Goal: Task Accomplishment & Management: Manage account settings

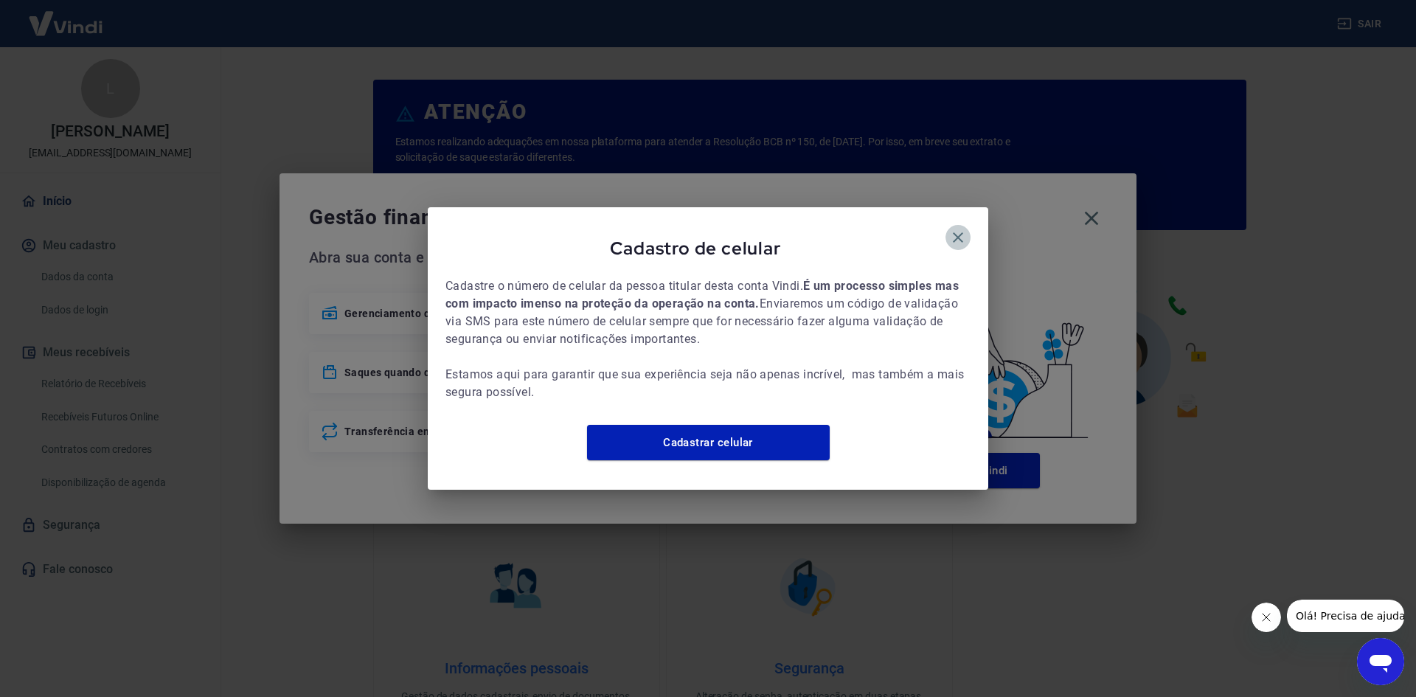
click at [953, 229] on icon "button" at bounding box center [958, 238] width 18 height 18
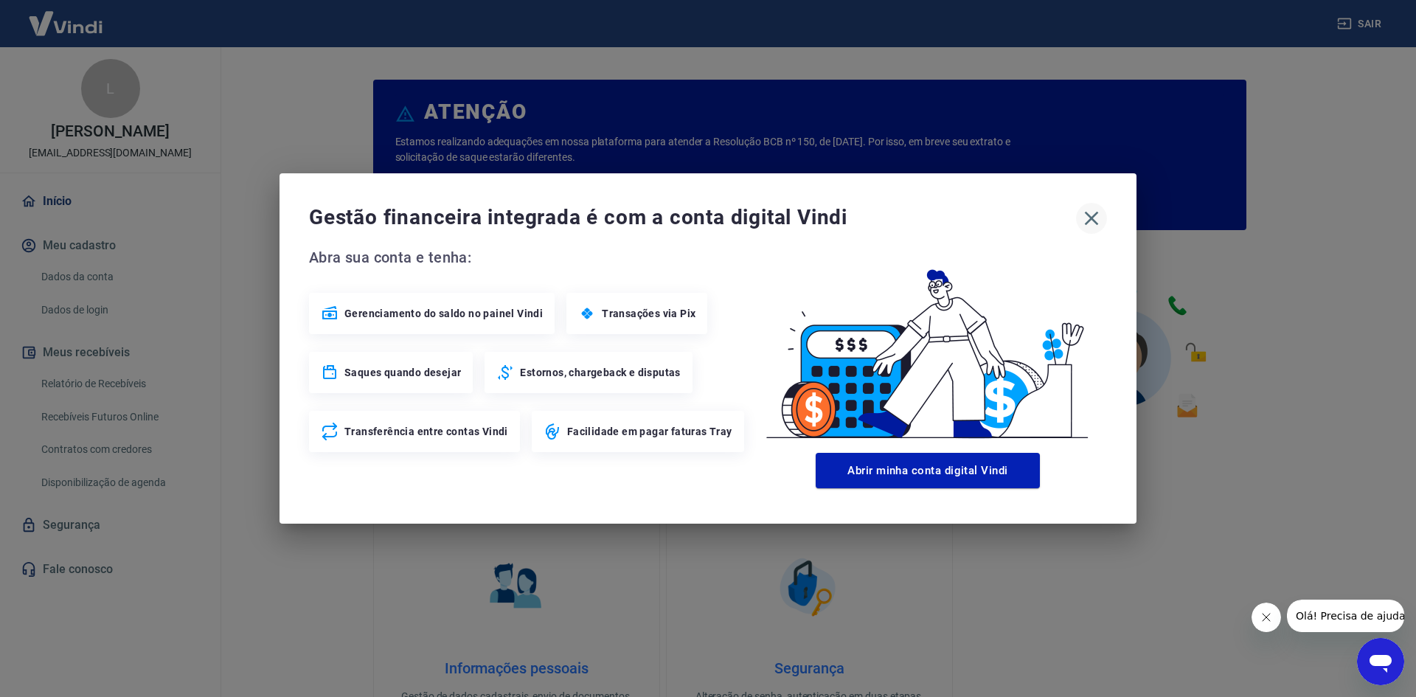
click at [1097, 218] on icon "button" at bounding box center [1091, 218] width 24 height 24
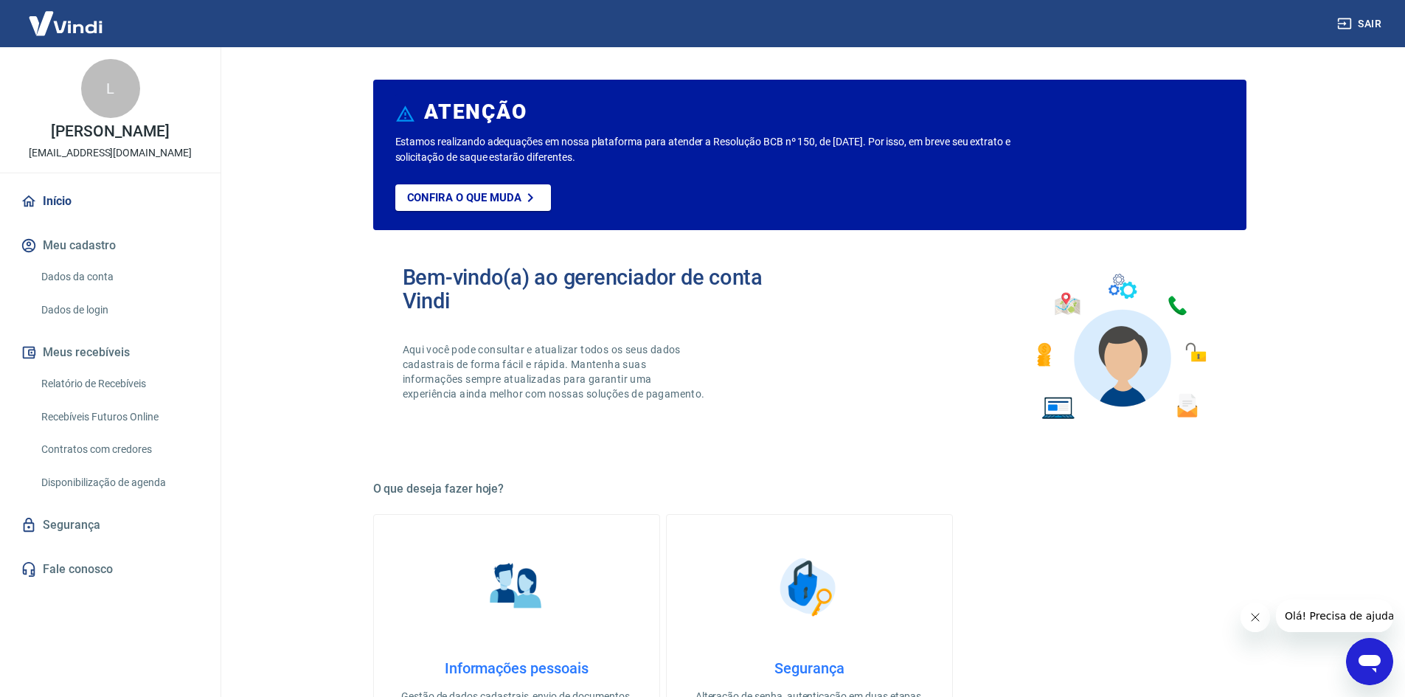
click at [110, 410] on link "Recebíveis Futuros Online" at bounding box center [118, 417] width 167 height 30
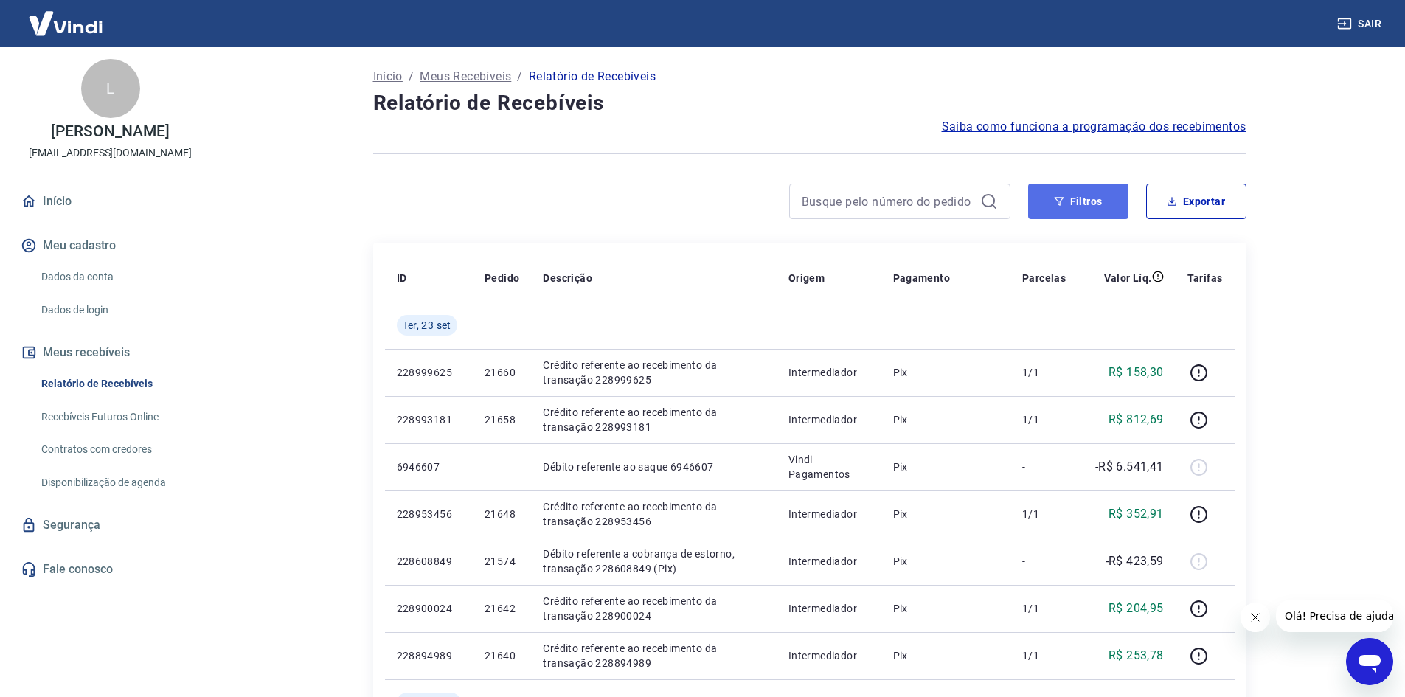
click at [1057, 204] on icon "button" at bounding box center [1059, 201] width 10 height 10
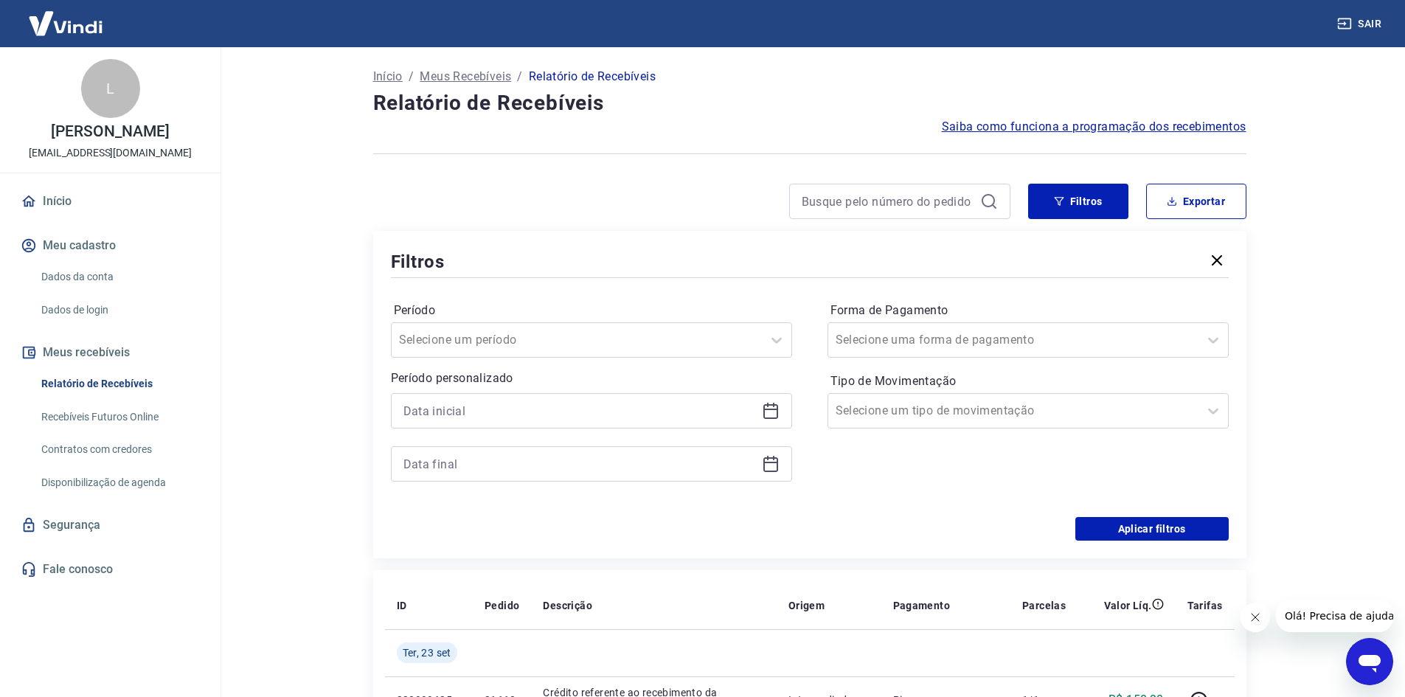
click at [769, 410] on icon at bounding box center [771, 411] width 18 height 18
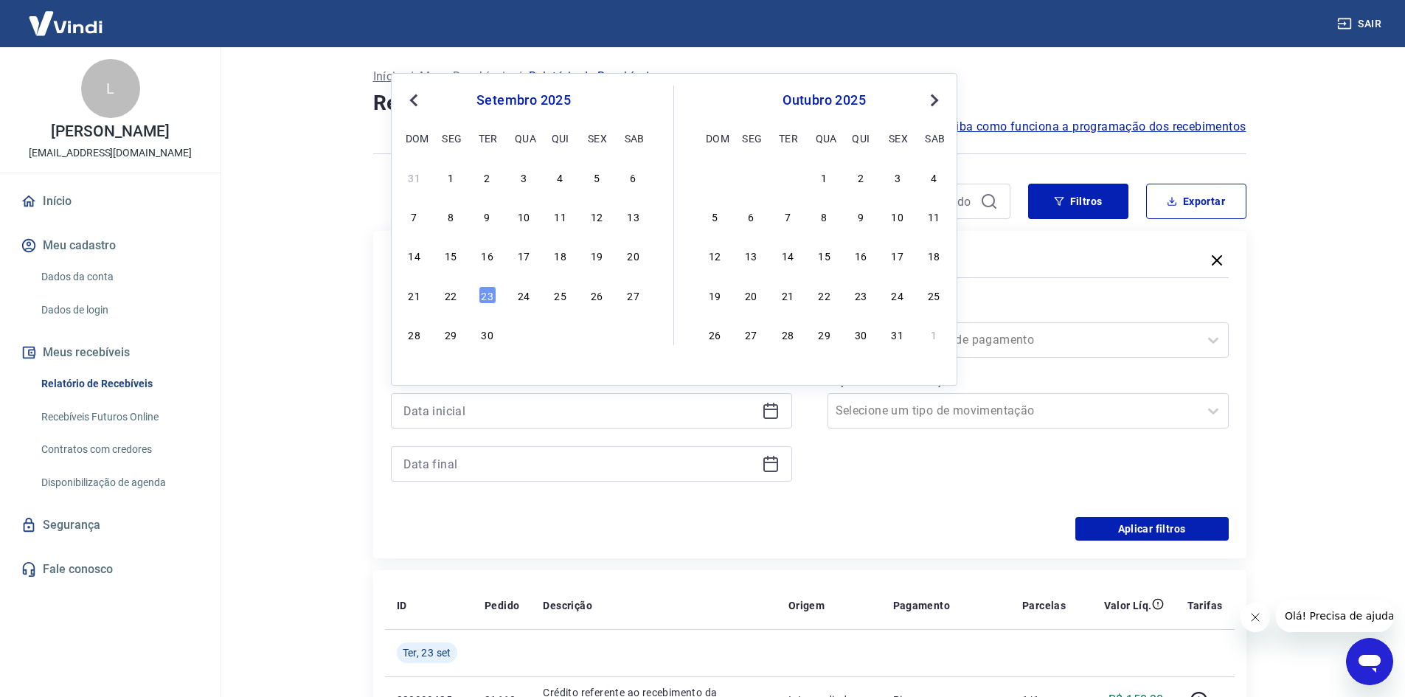
click at [440, 293] on div "21 22 23 24 25 26 27" at bounding box center [523, 294] width 240 height 21
click at [446, 295] on div "22" at bounding box center [451, 295] width 18 height 18
type input "[DATE]"
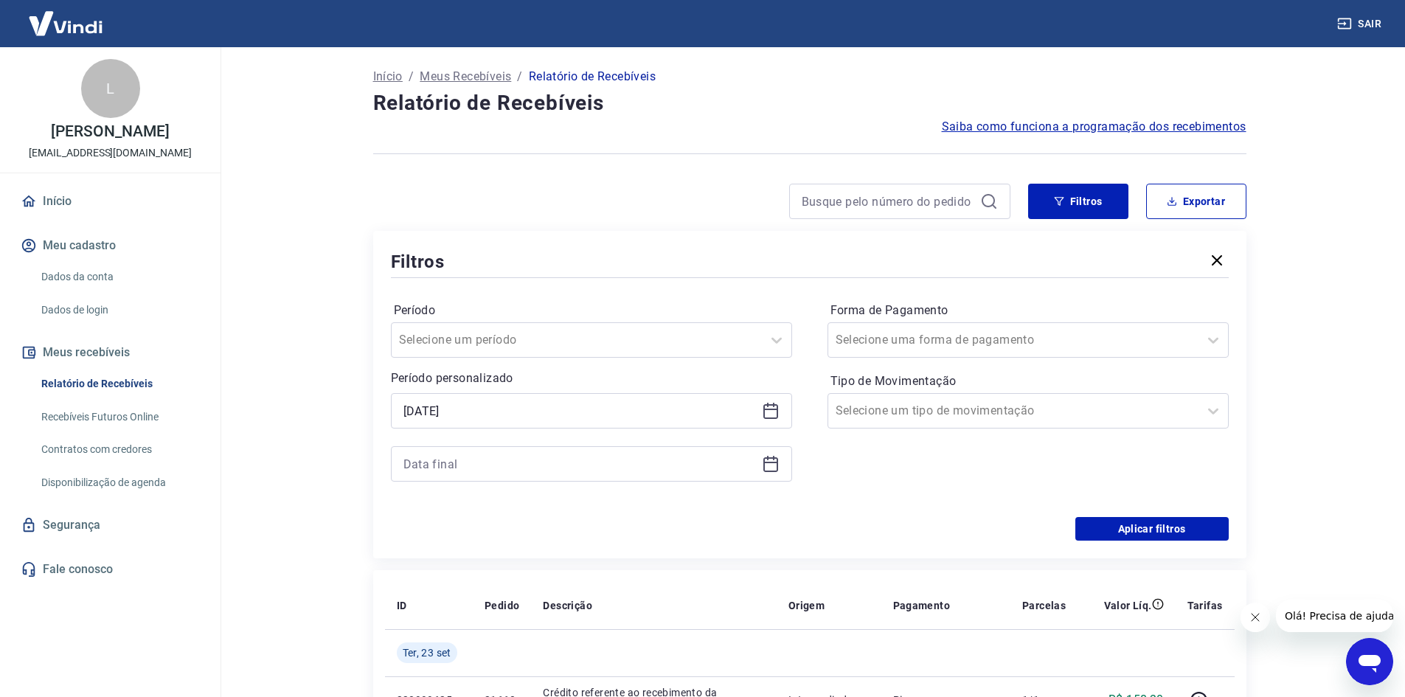
drag, startPoint x: 636, startPoint y: 439, endPoint x: 630, endPoint y: 447, distance: 10.5
click at [631, 445] on div "Selected date: [DATE] [DATE]" at bounding box center [591, 437] width 401 height 88
click at [616, 459] on input at bounding box center [579, 464] width 352 height 22
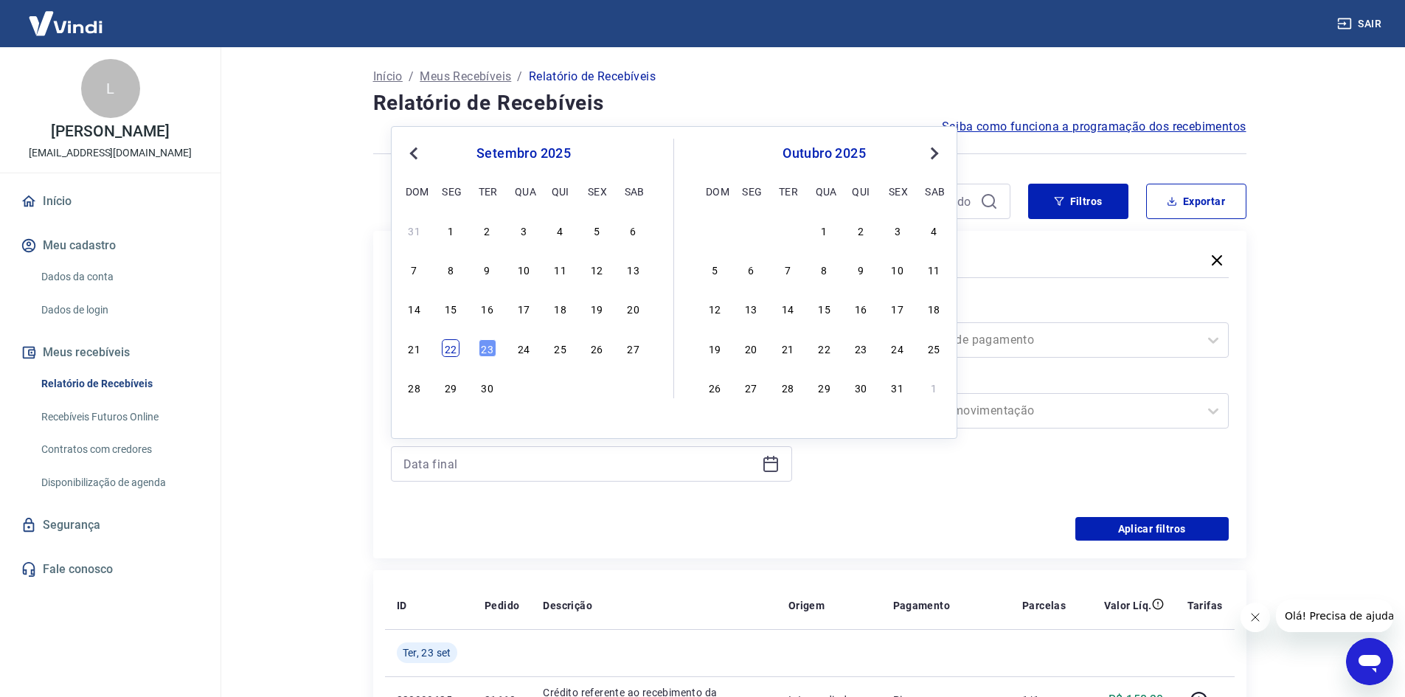
click at [455, 344] on div "22" at bounding box center [451, 348] width 18 height 18
type input "[DATE]"
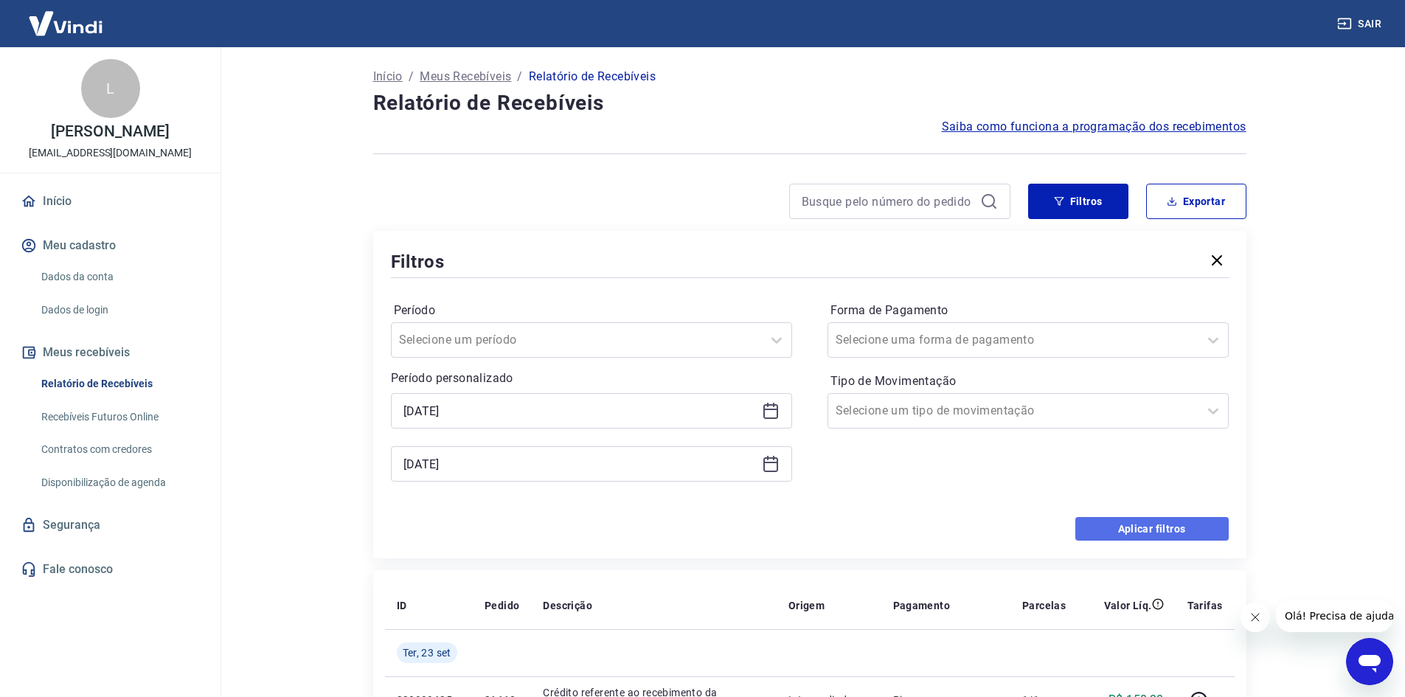
click at [1124, 529] on button "Aplicar filtros" at bounding box center [1151, 529] width 153 height 24
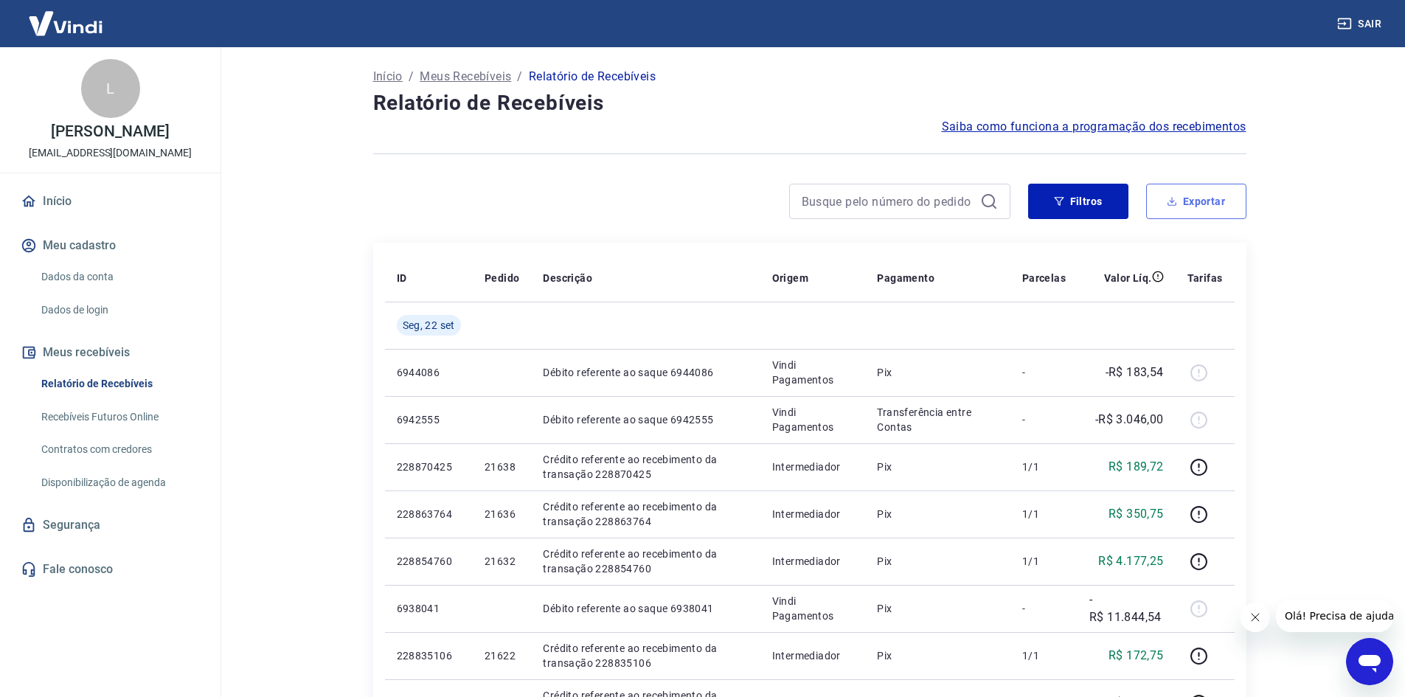
click at [1188, 200] on button "Exportar" at bounding box center [1196, 201] width 100 height 35
type input "[DATE]"
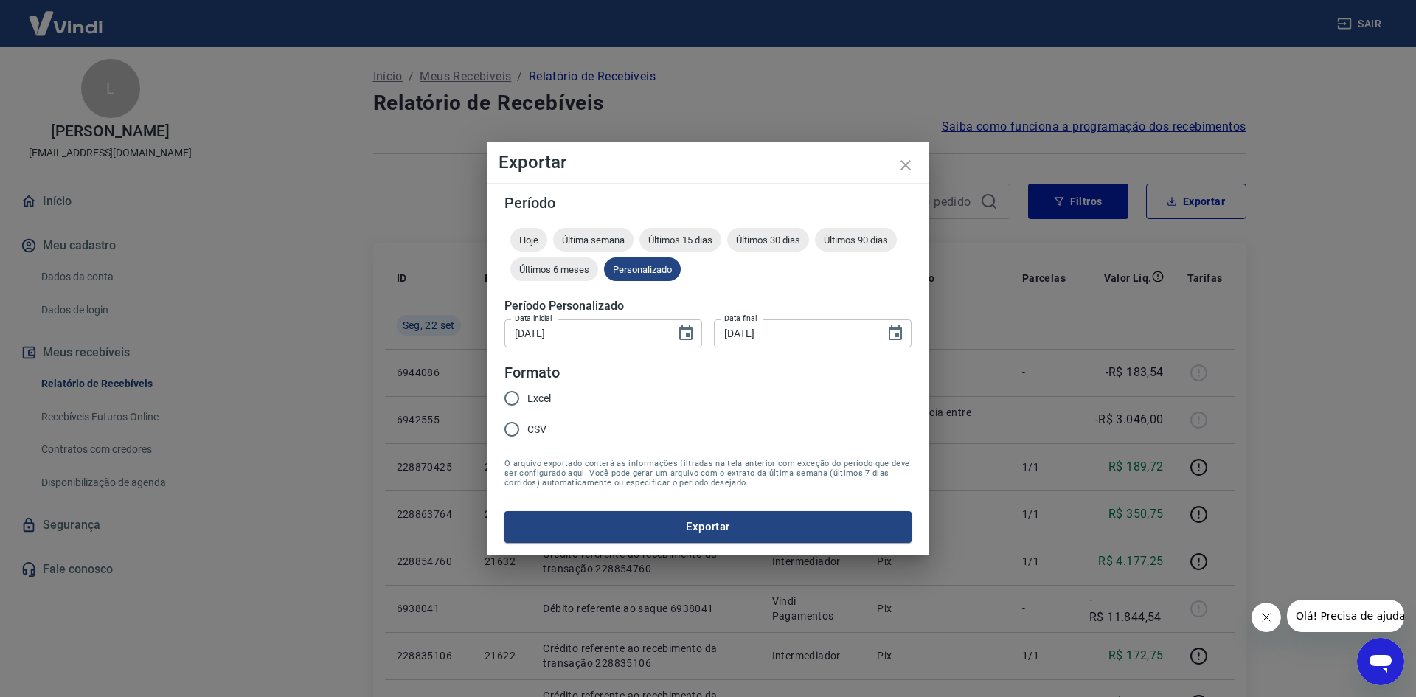
click at [506, 425] on input "CSV" at bounding box center [511, 429] width 31 height 31
radio input "true"
click at [622, 535] on button "Exportar" at bounding box center [707, 526] width 407 height 31
